Goal: Transaction & Acquisition: Purchase product/service

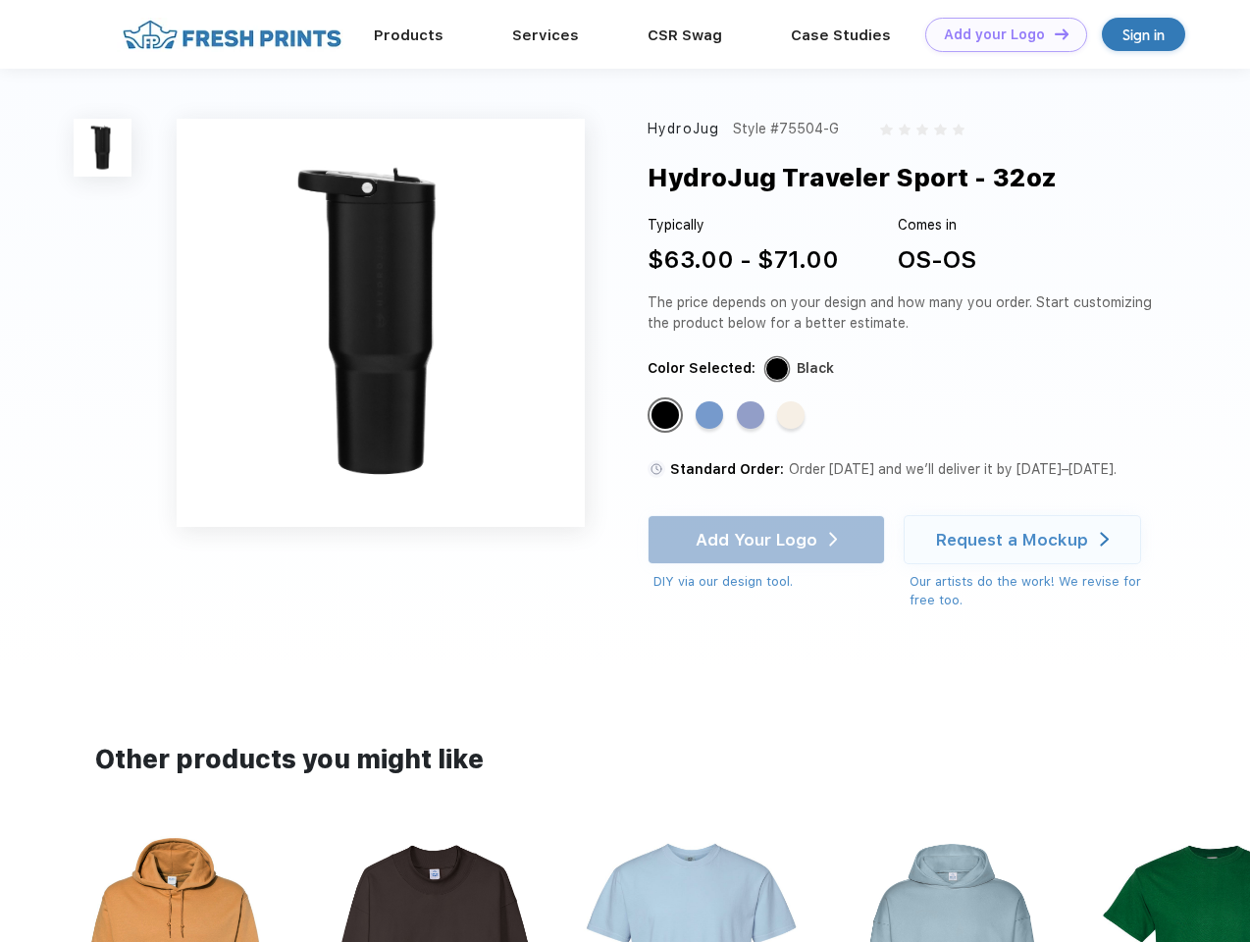
click at [999, 34] on link "Add your Logo Design Tool" at bounding box center [1006, 35] width 162 height 34
click at [0, 0] on div "Design Tool" at bounding box center [0, 0] width 0 height 0
click at [1053, 33] on link "Add your Logo Design Tool" at bounding box center [1006, 35] width 162 height 34
click at [103, 147] on img at bounding box center [103, 148] width 58 height 58
click at [667, 416] on div "Standard Color" at bounding box center [665, 414] width 27 height 27
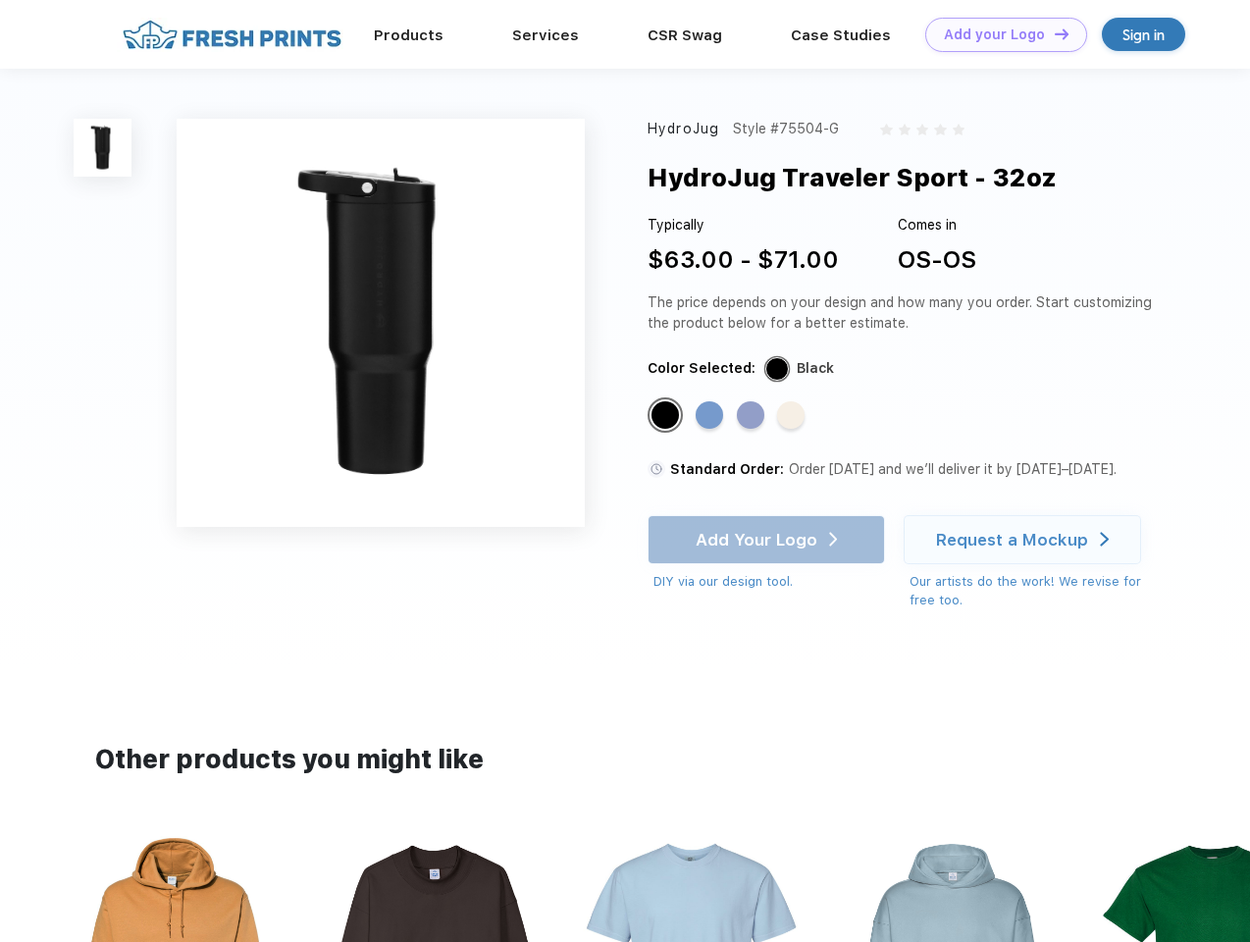
click at [711, 416] on div "Standard Color" at bounding box center [709, 414] width 27 height 27
click at [753, 416] on div "Standard Color" at bounding box center [750, 414] width 27 height 27
click at [793, 416] on div "Standard Color" at bounding box center [790, 414] width 27 height 27
click at [768, 540] on div "Add Your Logo DIY via our design tool. Ah shoot! This product isn't up in our d…" at bounding box center [766, 553] width 237 height 77
click at [1025, 540] on div "Request a Mockup" at bounding box center [1012, 540] width 152 height 20
